Goal: Navigation & Orientation: Find specific page/section

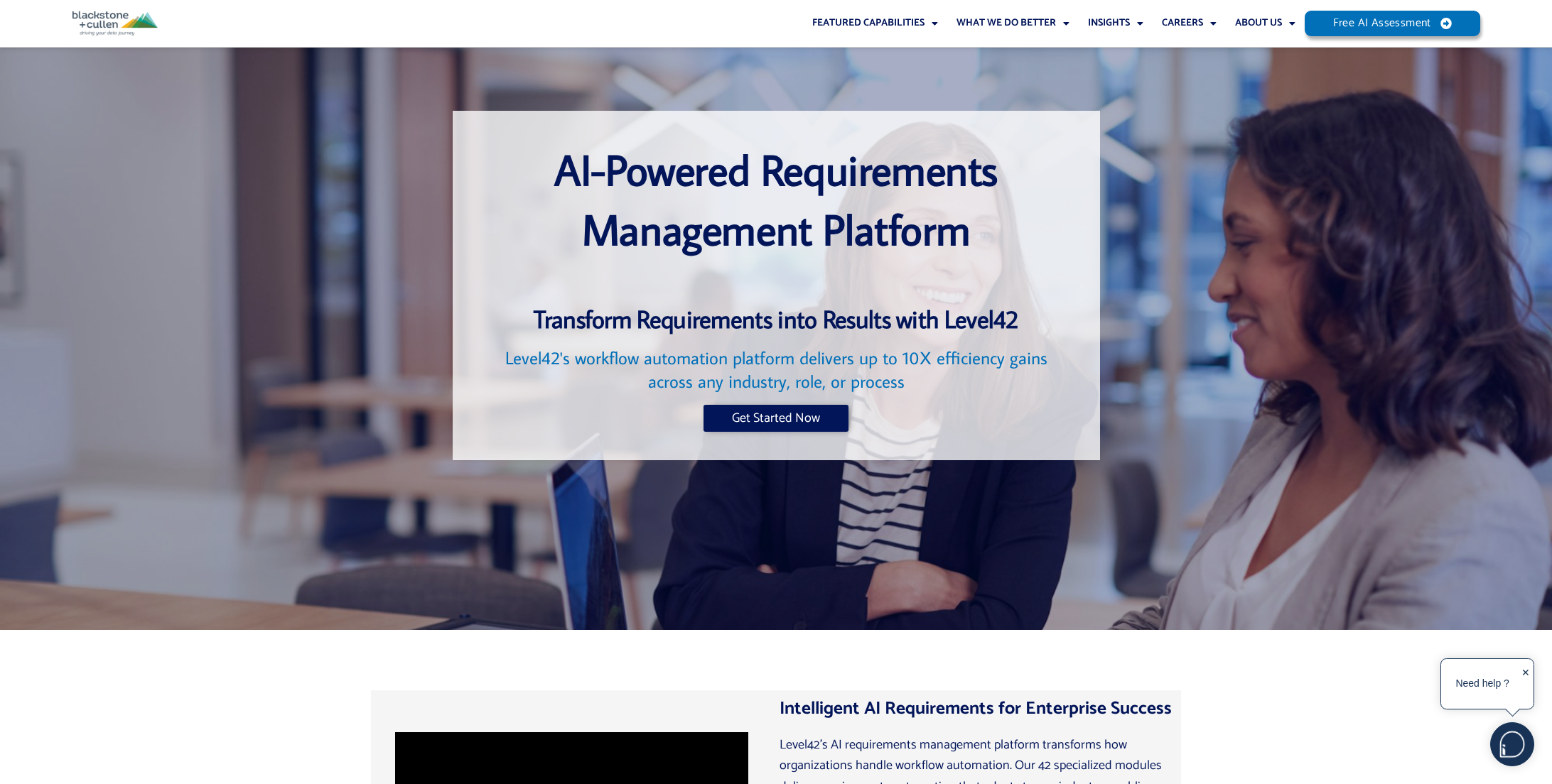
click at [161, 573] on div at bounding box center [776, 339] width 1552 height 582
click at [1188, 55] on link "Search Jobs" at bounding box center [1199, 57] width 92 height 20
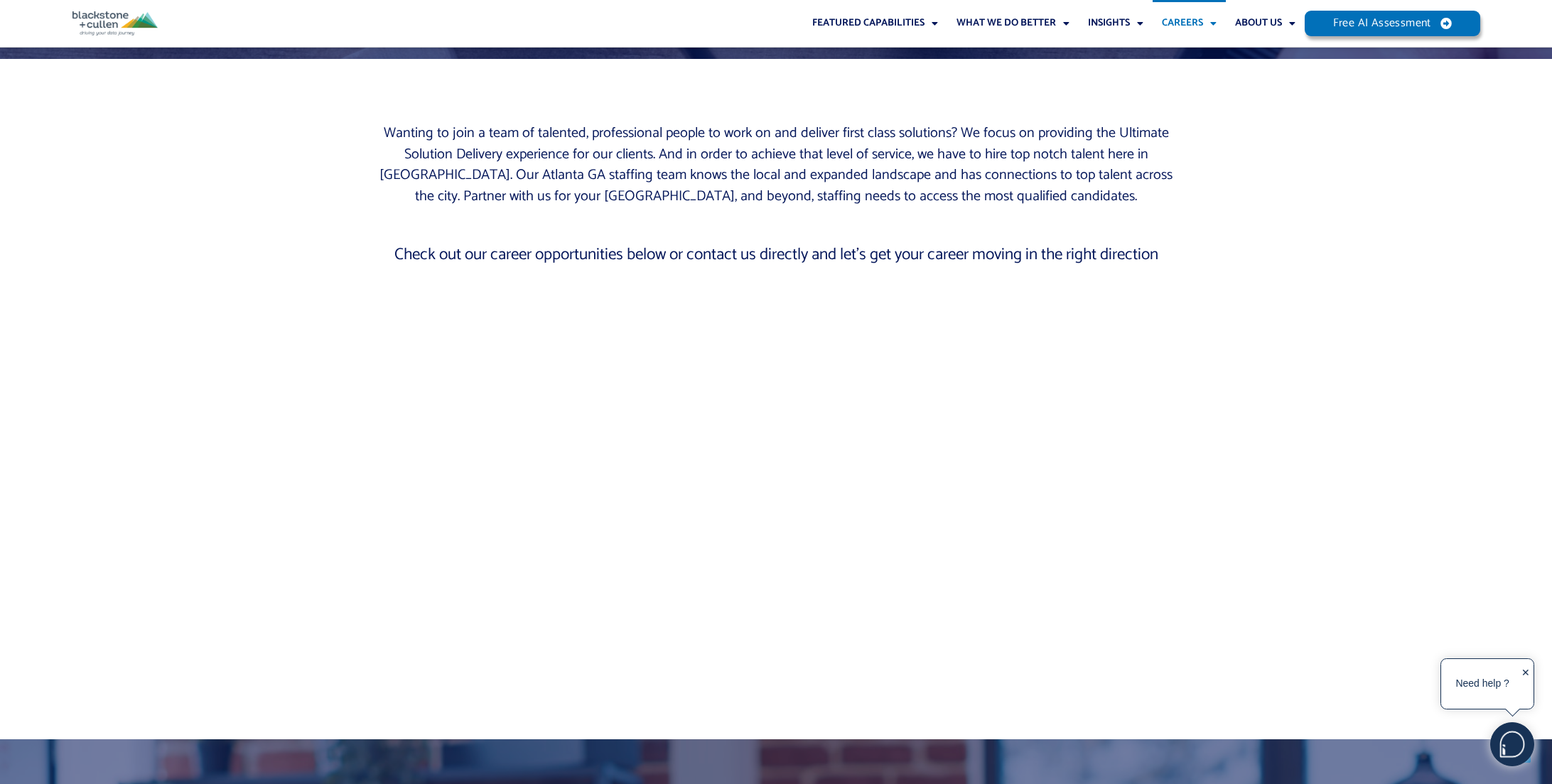
scroll to position [345, 0]
click at [103, 20] on img at bounding box center [115, 23] width 85 height 24
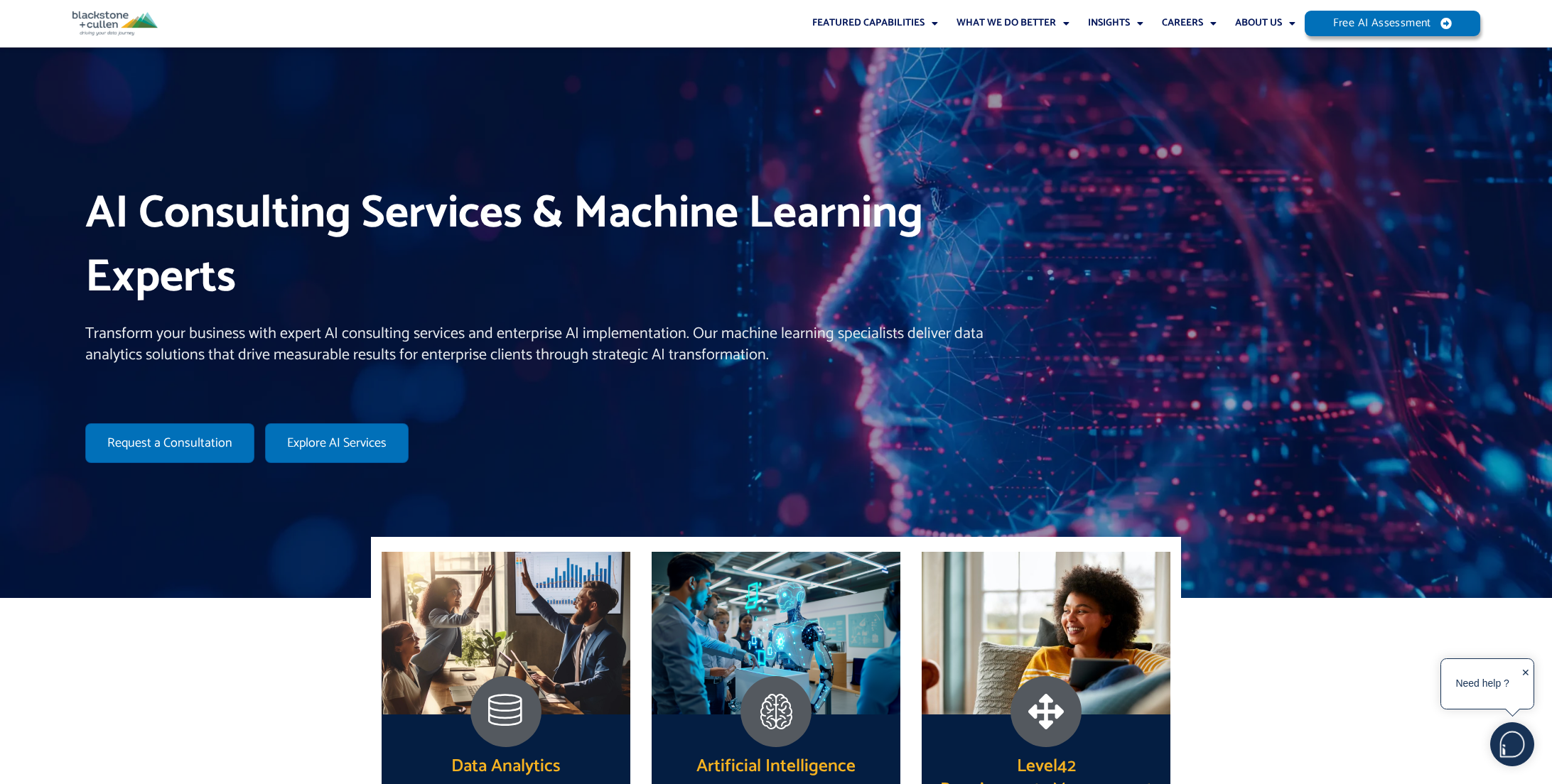
click at [500, 28] on nav "Featured Capabilities Level42 Artificial Intelligence AI and Machine Learning A…" at bounding box center [766, 23] width 1074 height 47
